Goal: Task Accomplishment & Management: Use online tool/utility

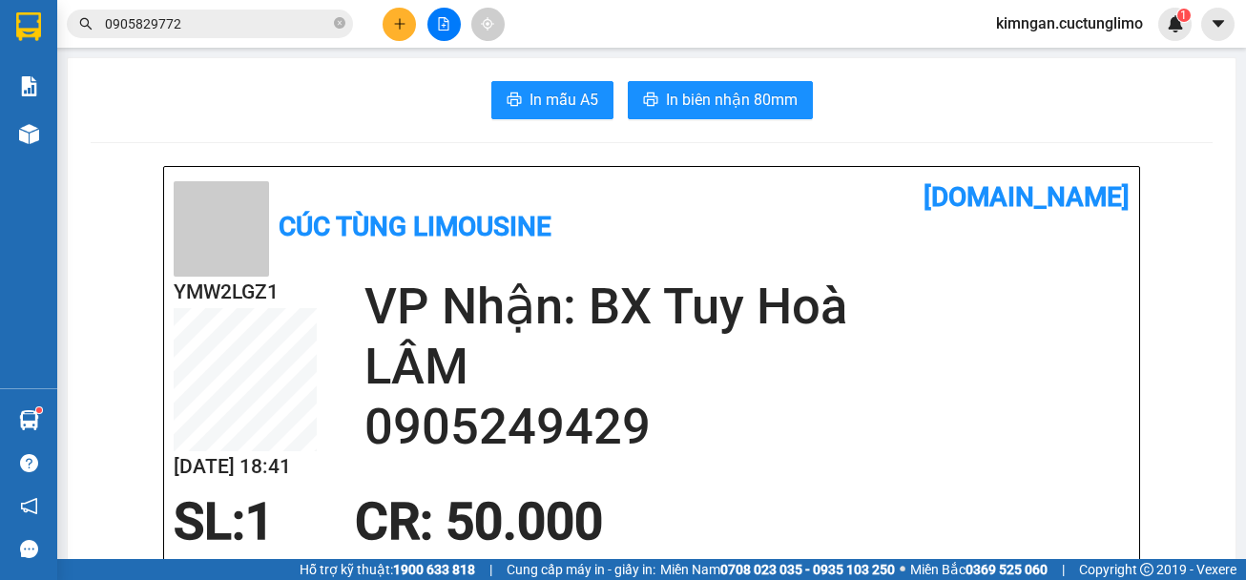
scroll to position [668, 0]
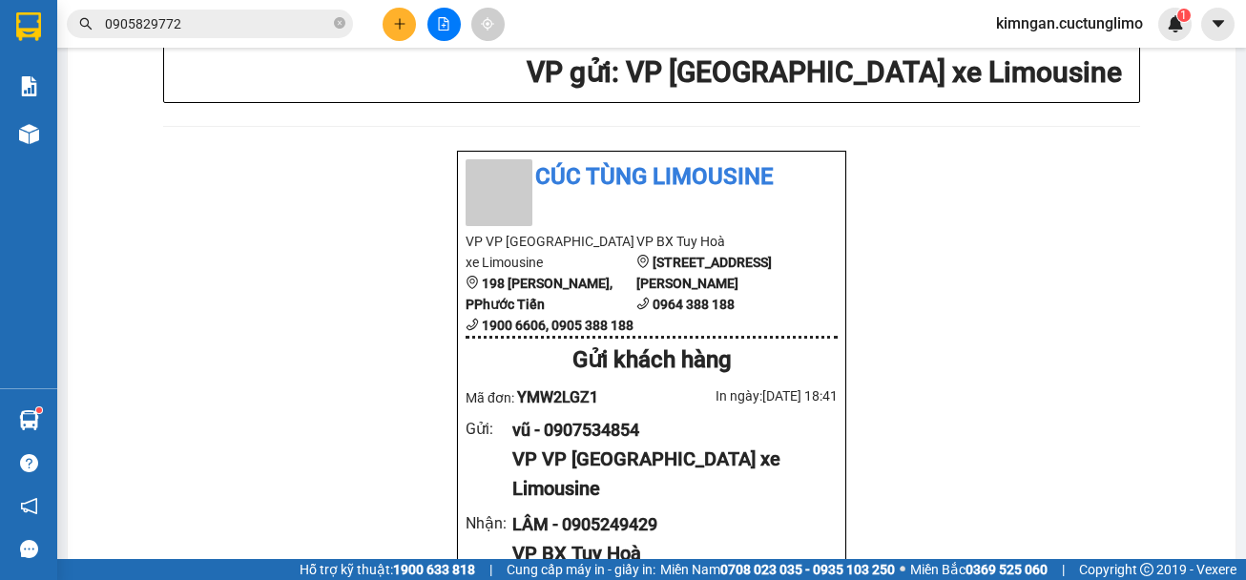
click at [218, 21] on input "0905829772" at bounding box center [217, 23] width 225 height 21
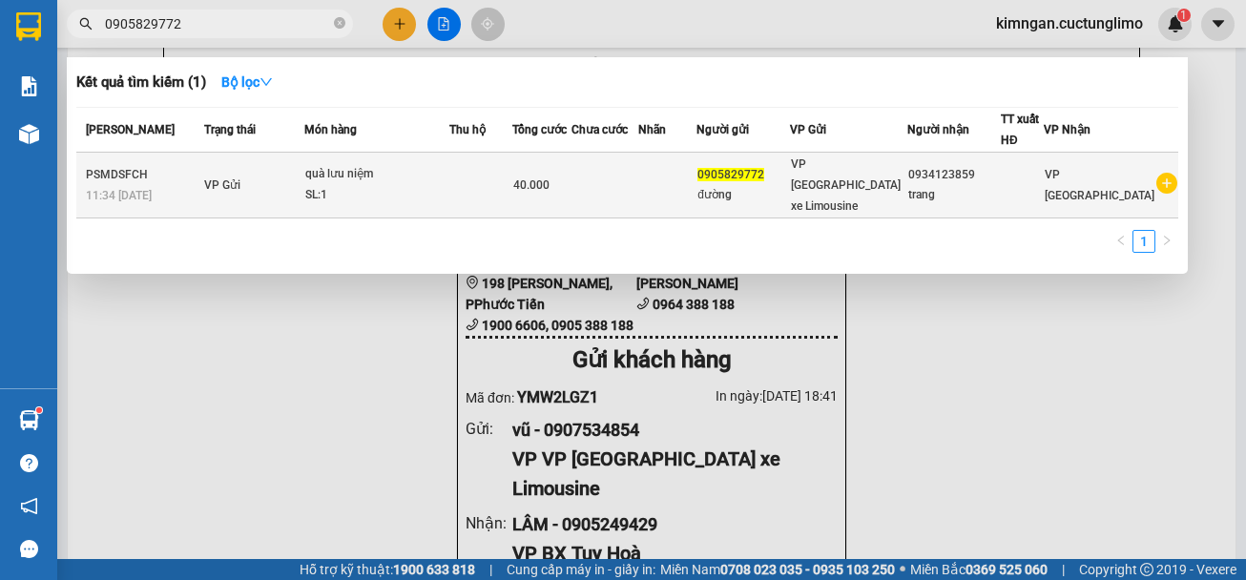
click at [779, 185] on div "đường" at bounding box center [743, 195] width 92 height 20
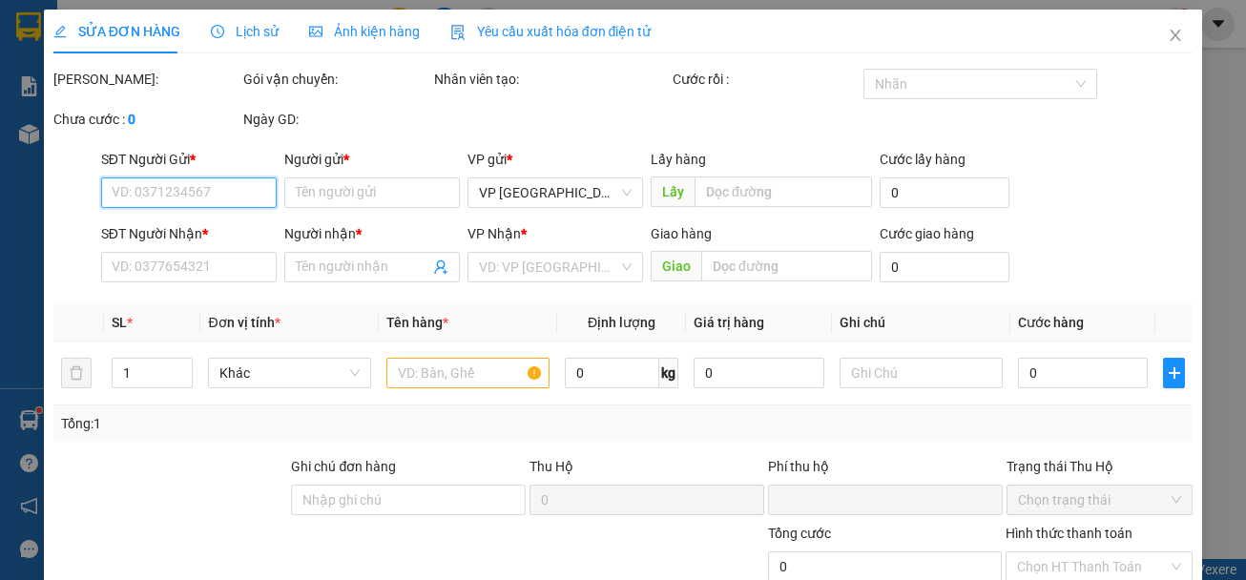
type input "0905829772"
type input "đường"
type input "0934123859"
type input "trang"
type input "0"
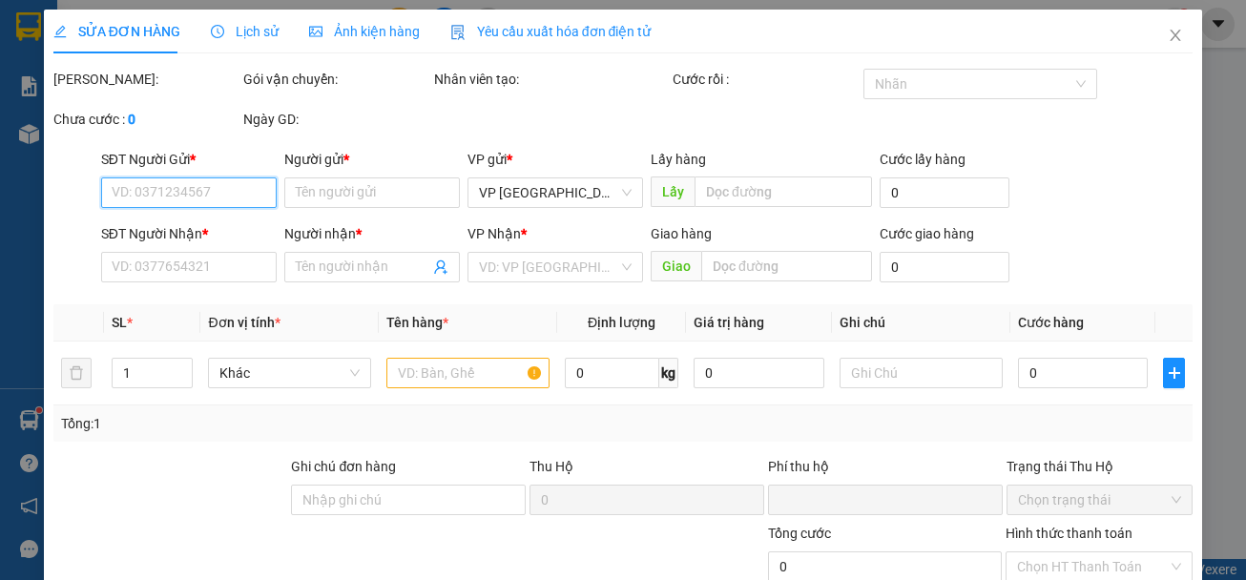
type input "40.000"
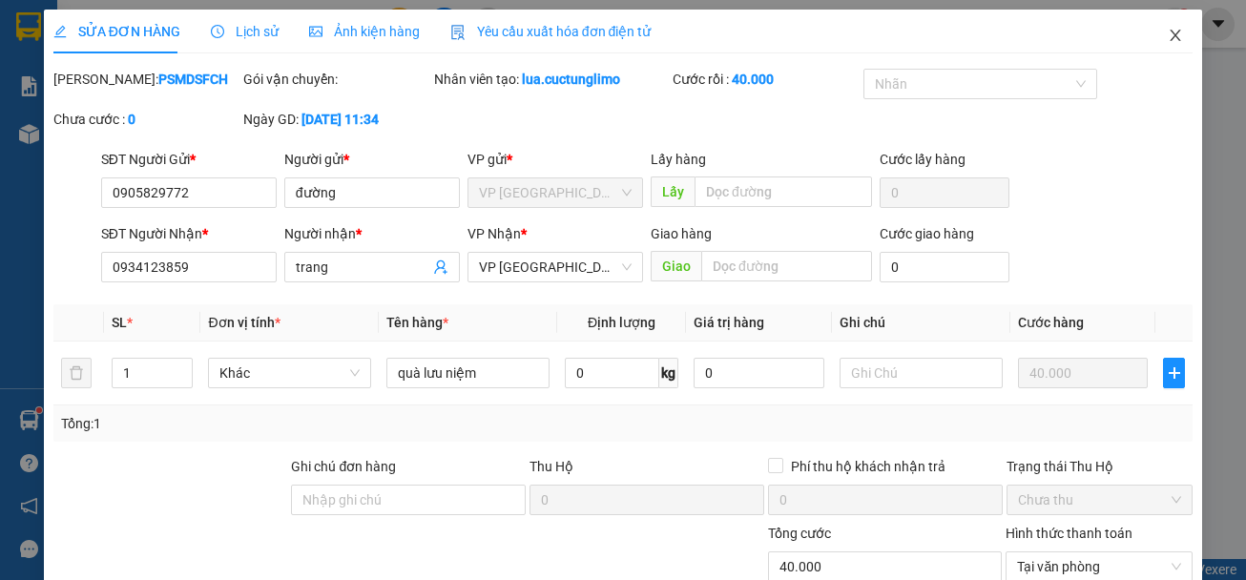
click at [1168, 37] on icon "close" at bounding box center [1175, 35] width 15 height 15
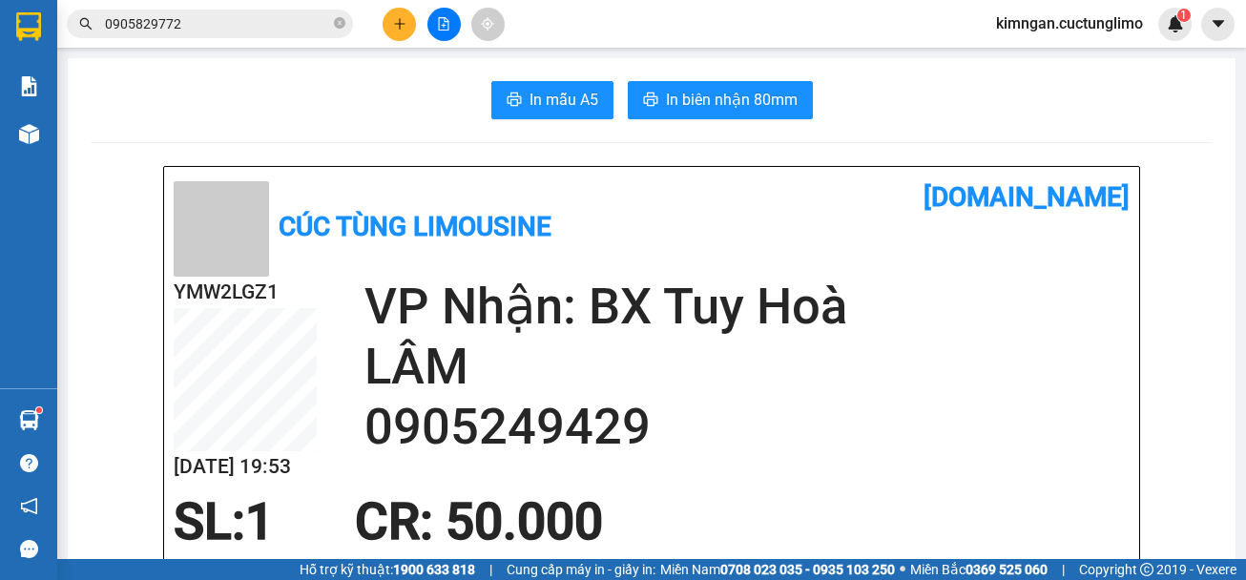
click at [272, 25] on input "0905829772" at bounding box center [217, 23] width 225 height 21
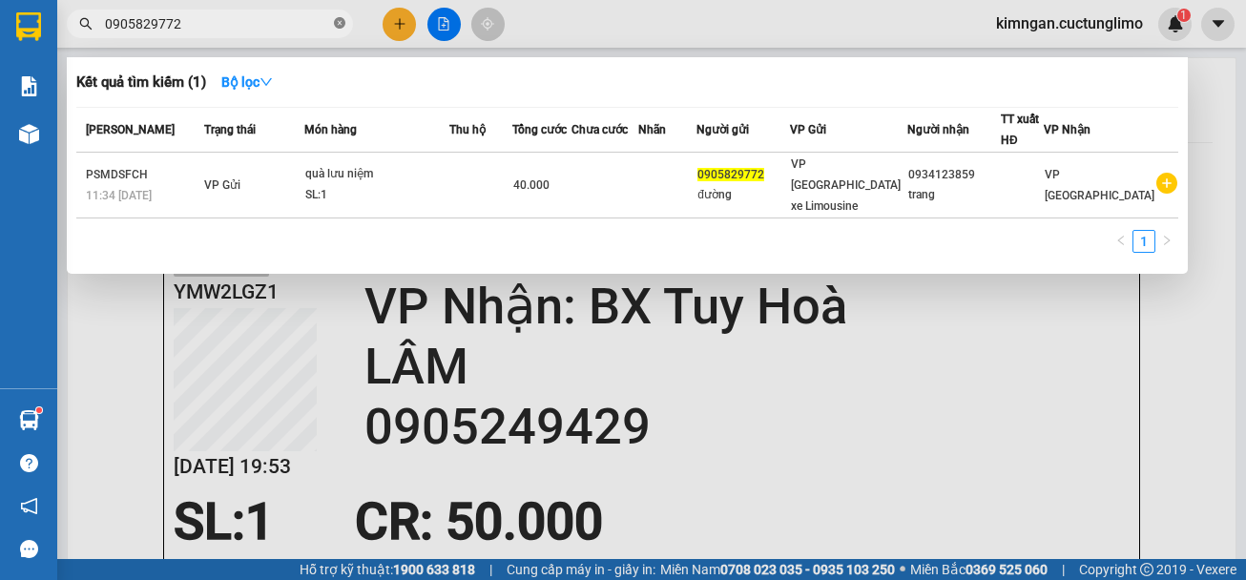
click at [343, 25] on icon "close-circle" at bounding box center [339, 22] width 11 height 11
